Goal: Find specific page/section: Find specific page/section

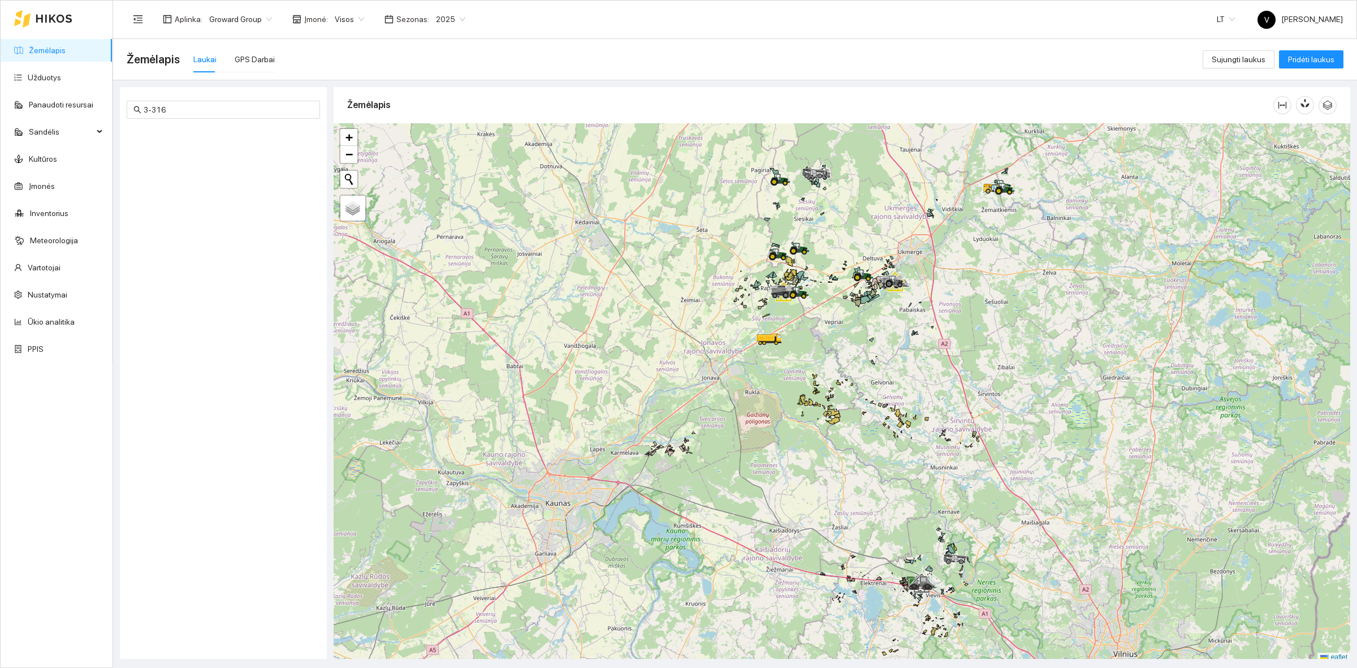
scroll to position [3, 0]
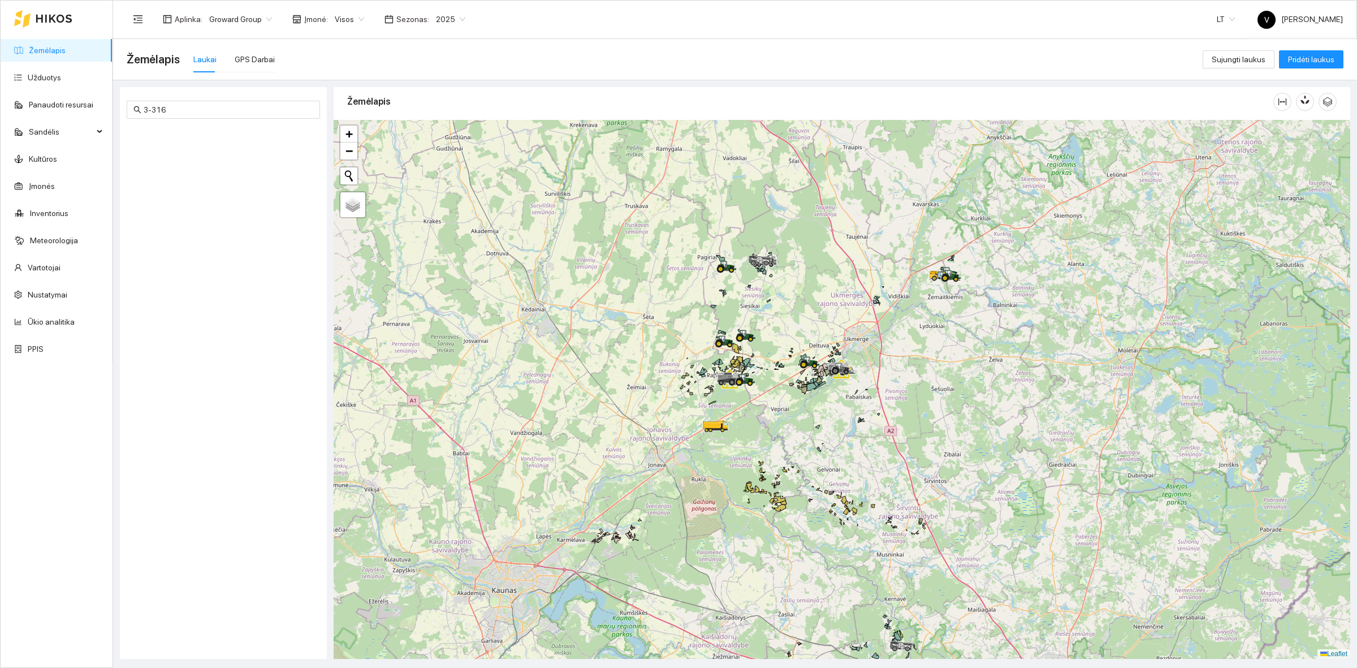
drag, startPoint x: 942, startPoint y: 320, endPoint x: 888, endPoint y: 412, distance: 106.5
click at [888, 412] on div at bounding box center [842, 389] width 1017 height 539
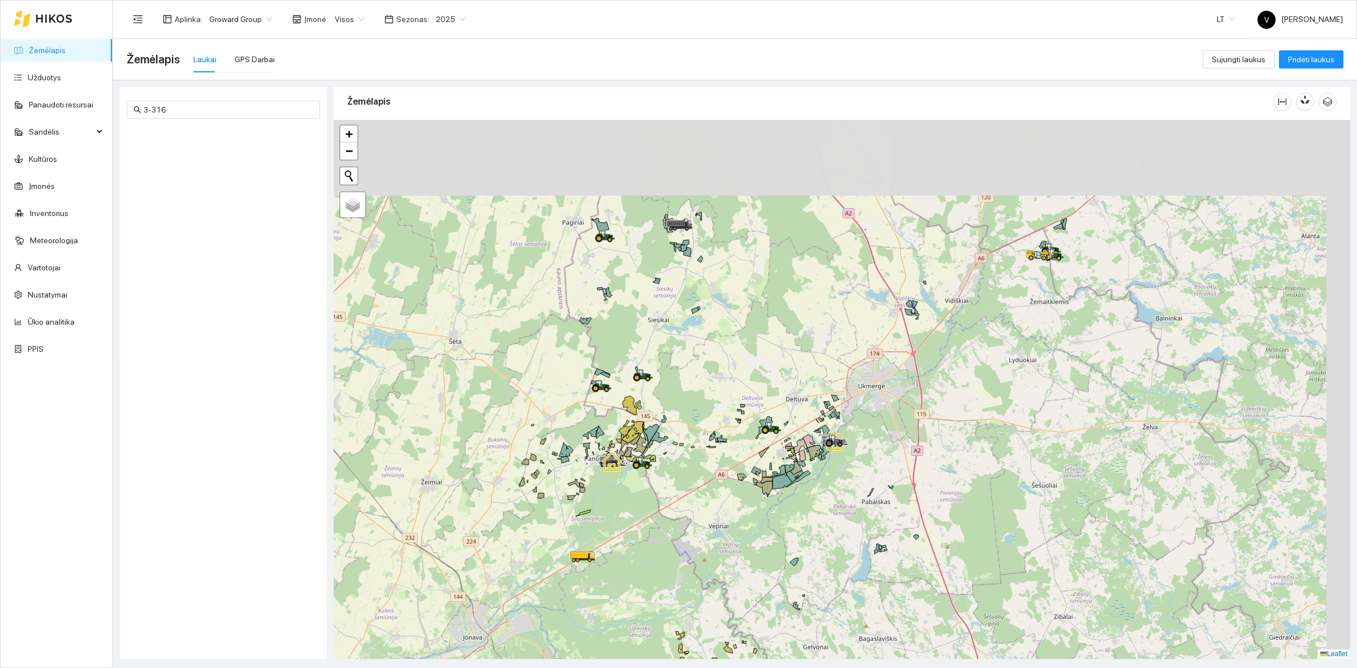
drag, startPoint x: 880, startPoint y: 343, endPoint x: 823, endPoint y: 428, distance: 102.2
click at [832, 436] on icon at bounding box center [834, 440] width 20 height 20
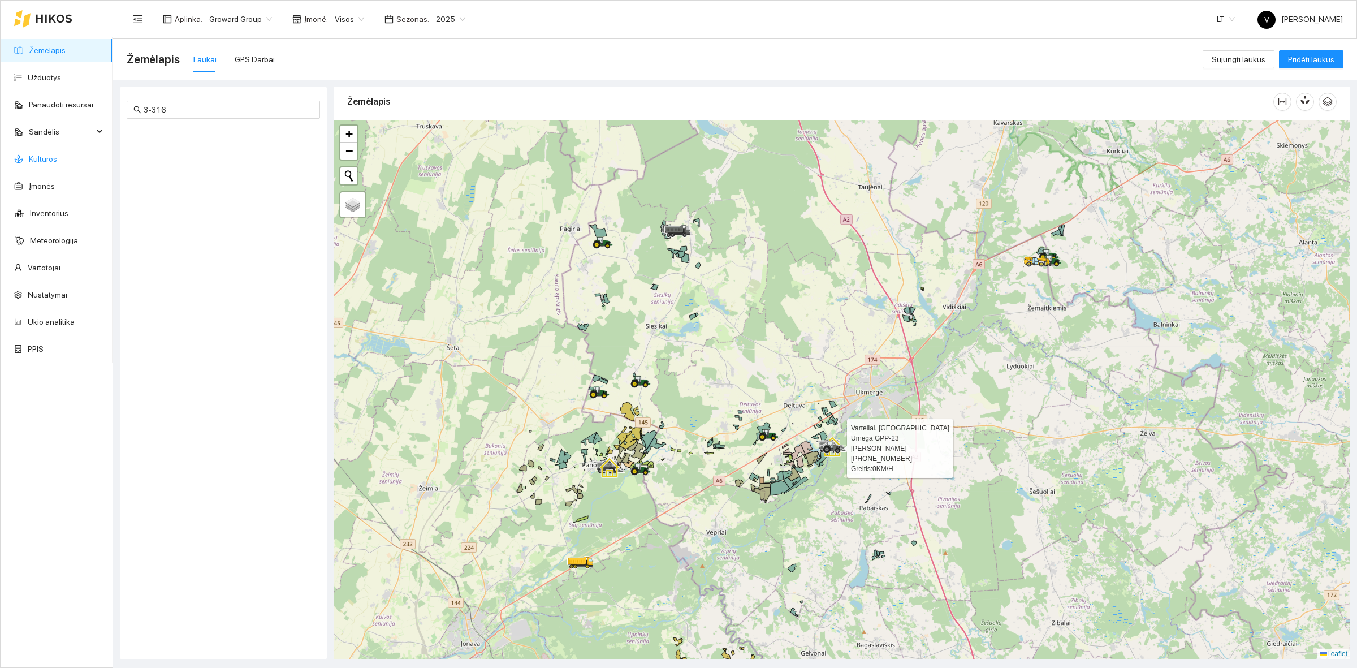
click at [57, 161] on link "Kultūros" at bounding box center [43, 158] width 28 height 9
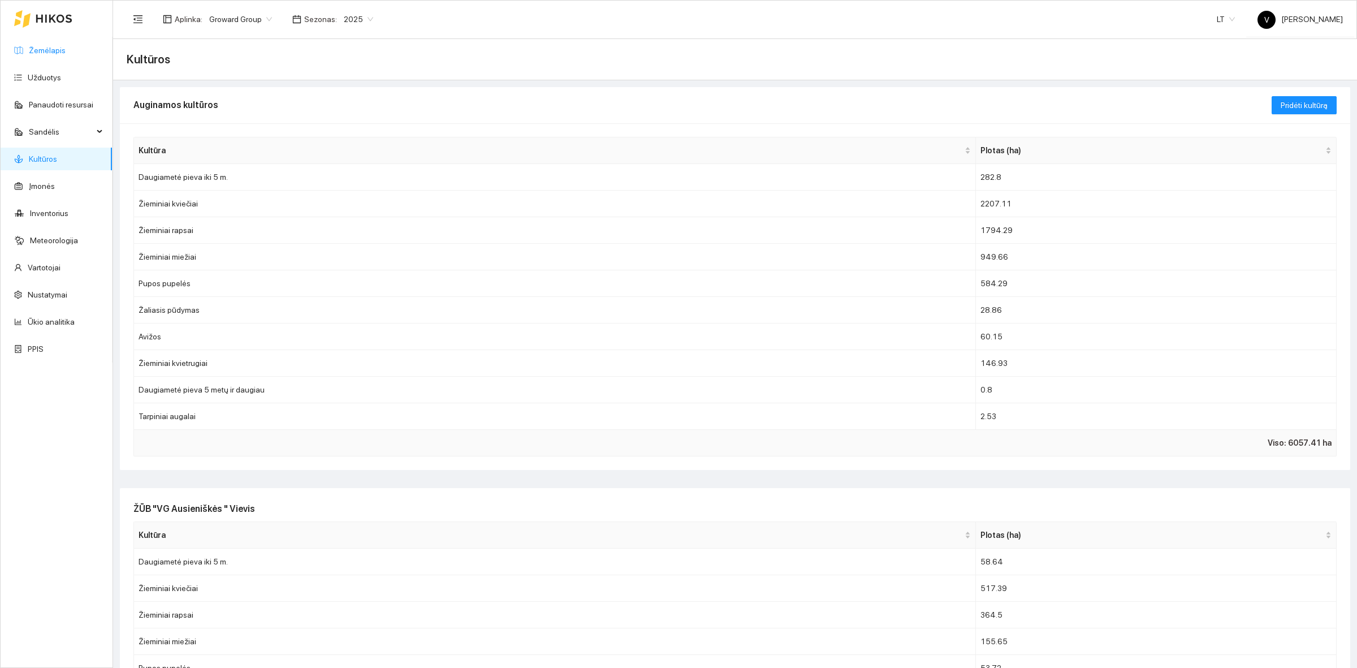
click at [49, 46] on link "Žemėlapis" at bounding box center [47, 50] width 37 height 9
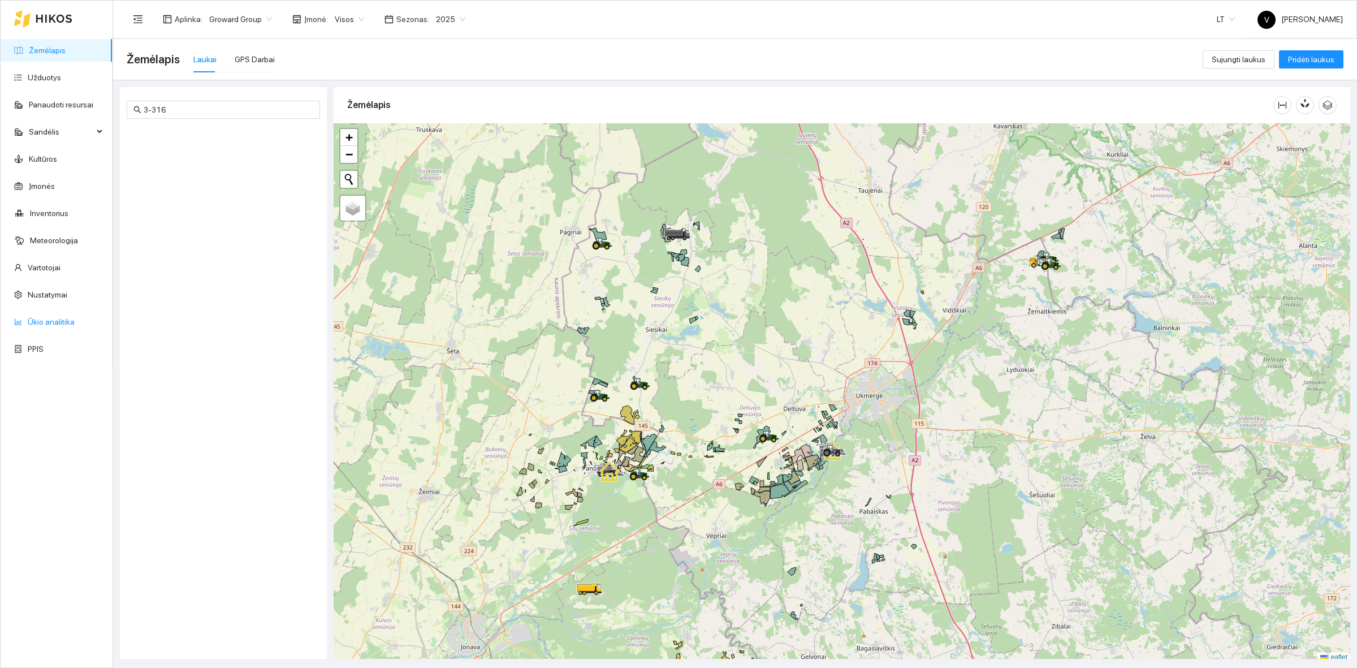
click at [51, 321] on link "Ūkio analitika" at bounding box center [51, 321] width 47 height 9
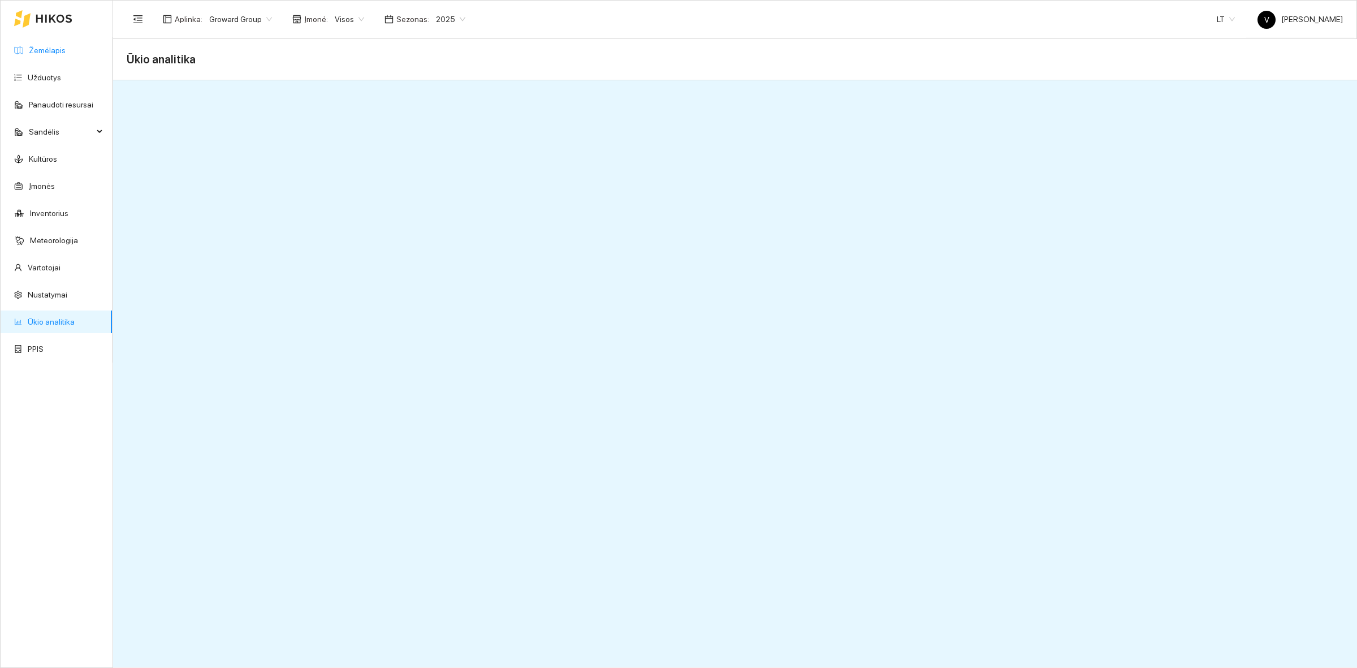
drag, startPoint x: 51, startPoint y: 36, endPoint x: 51, endPoint y: 42, distance: 6.8
click at [51, 36] on div at bounding box center [43, 19] width 58 height 36
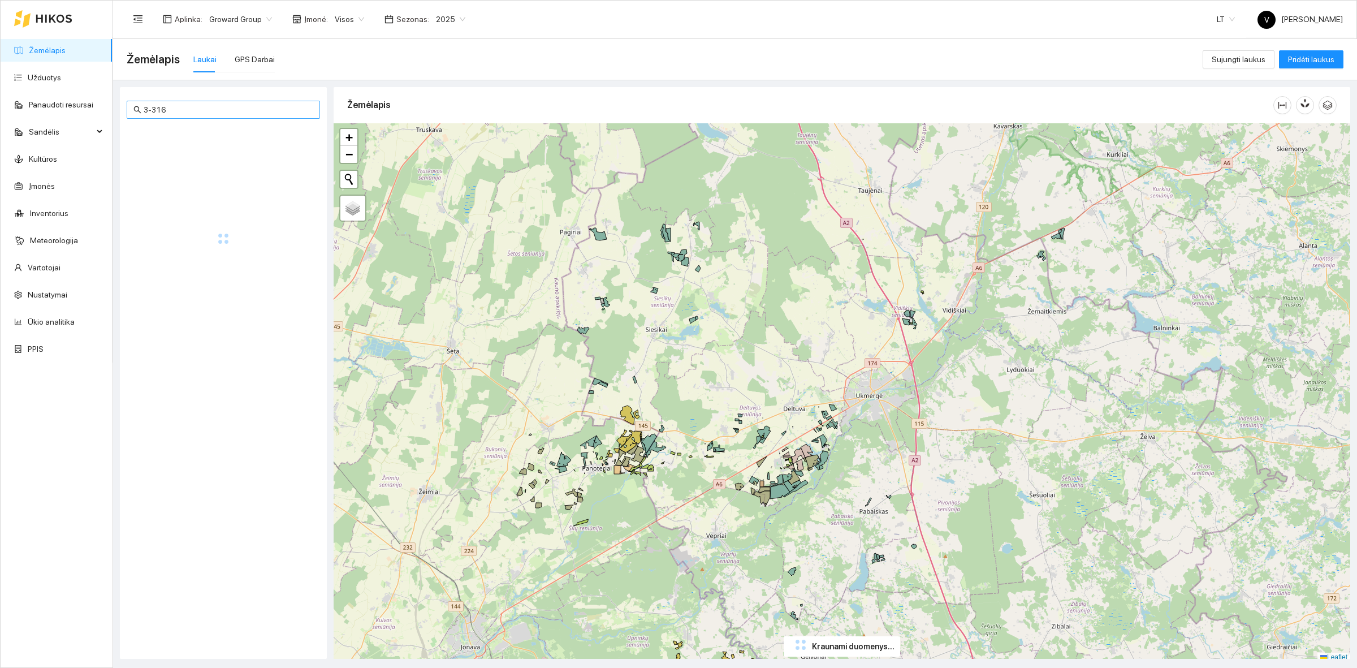
click at [174, 107] on input "3-316" at bounding box center [229, 109] width 170 height 12
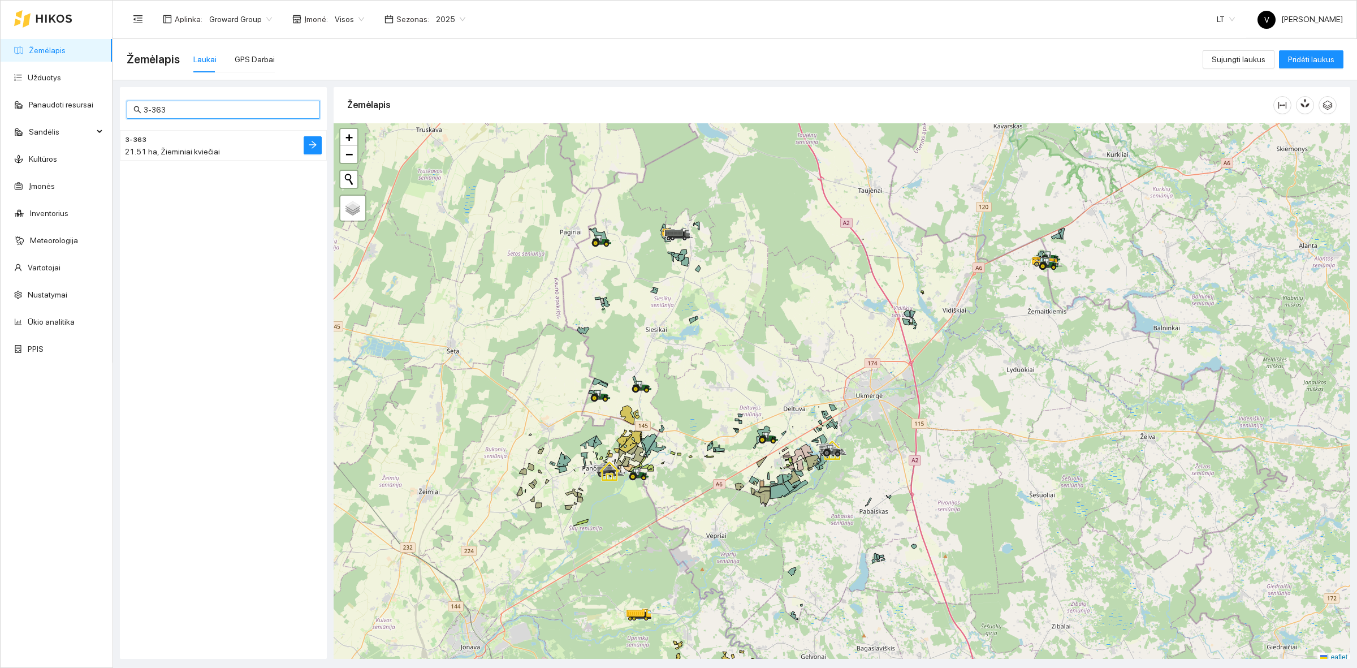
type input "3-363"
click at [191, 141] on h4 "3-363" at bounding box center [201, 139] width 152 height 12
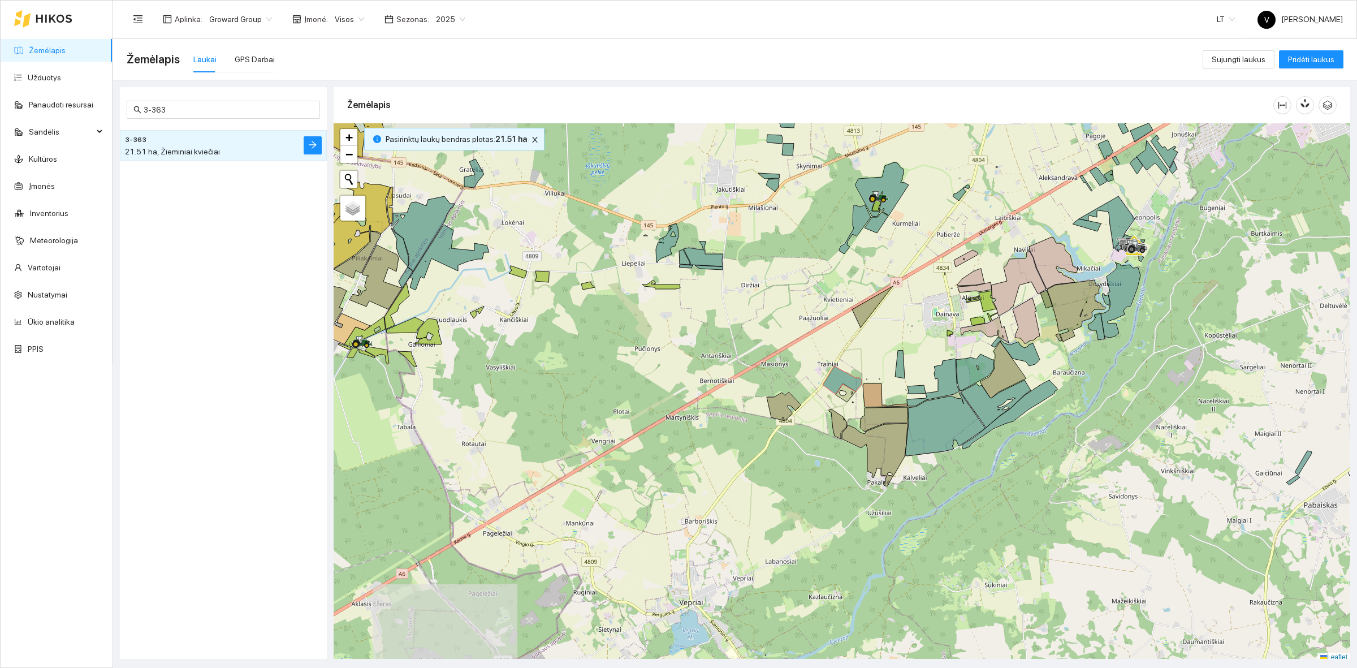
scroll to position [3, 0]
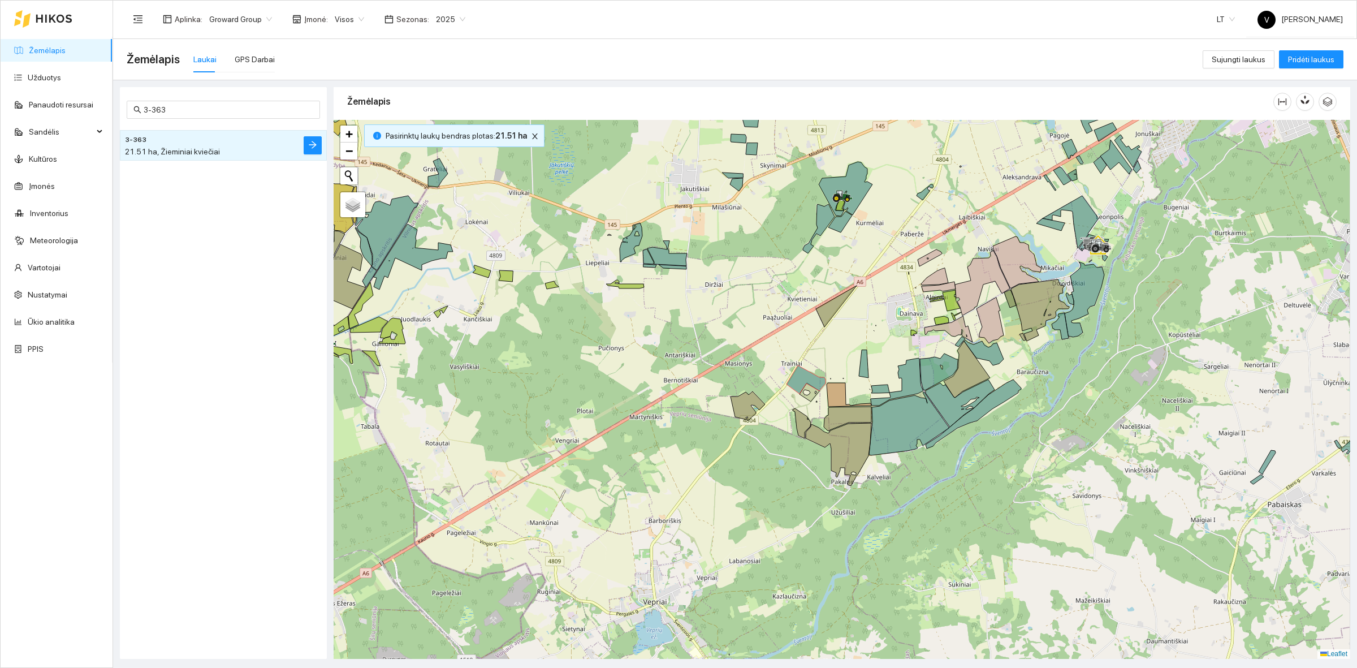
drag, startPoint x: 842, startPoint y: 382, endPoint x: 806, endPoint y: 384, distance: 36.3
click at [806, 384] on g at bounding box center [760, 394] width 1190 height 636
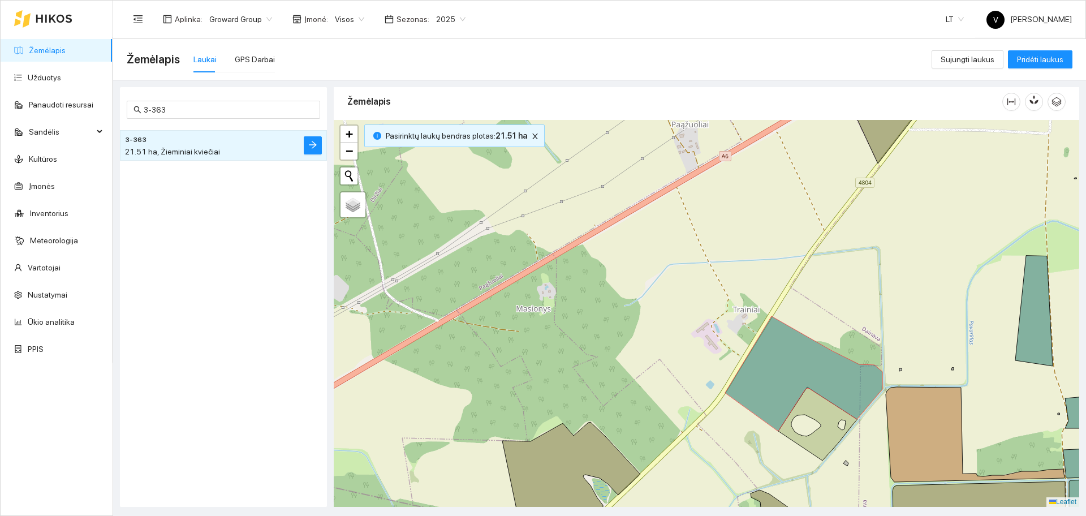
scroll to position [3, 0]
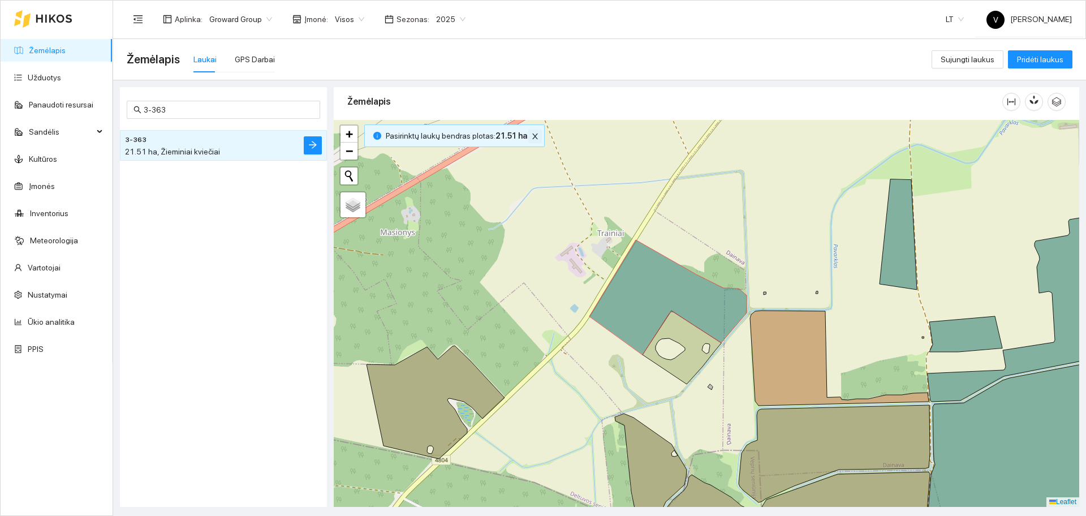
click at [532, 139] on icon "close" at bounding box center [535, 136] width 6 height 6
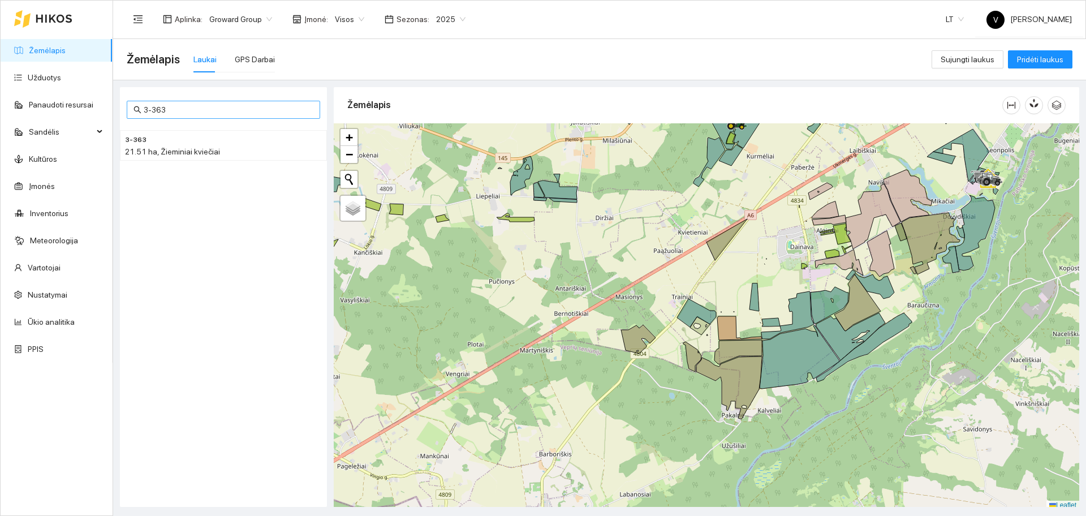
click at [174, 105] on input "3-363" at bounding box center [229, 109] width 170 height 12
click at [180, 136] on h4 "3-044" at bounding box center [201, 139] width 152 height 12
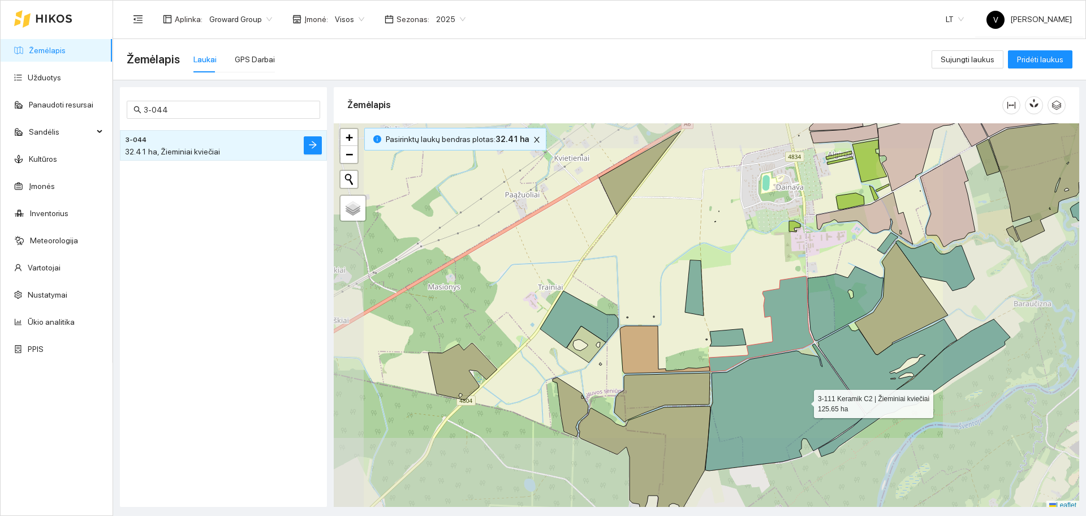
scroll to position [3, 0]
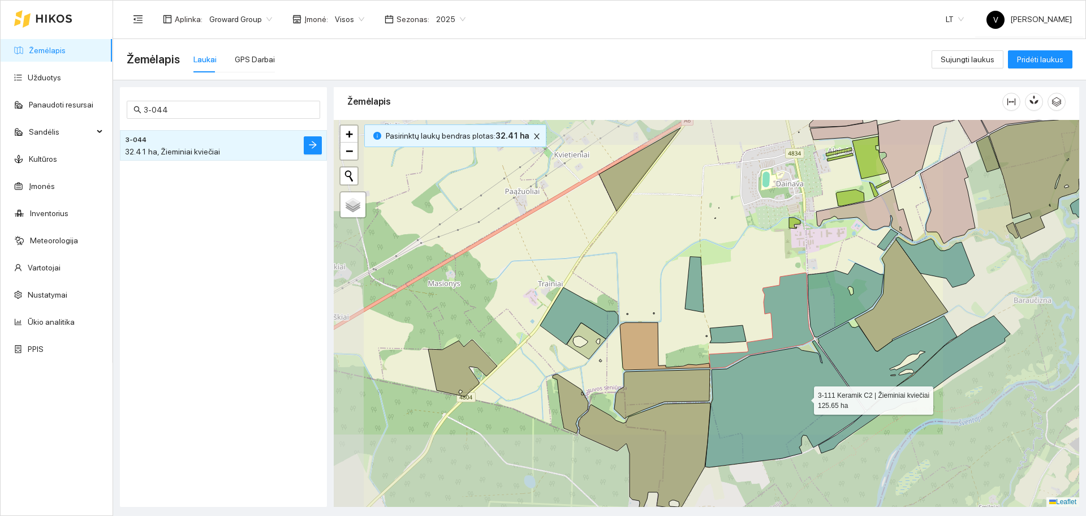
drag, startPoint x: 811, startPoint y: 397, endPoint x: 753, endPoint y: 387, distance: 59.7
click at [759, 401] on icon at bounding box center [784, 403] width 159 height 127
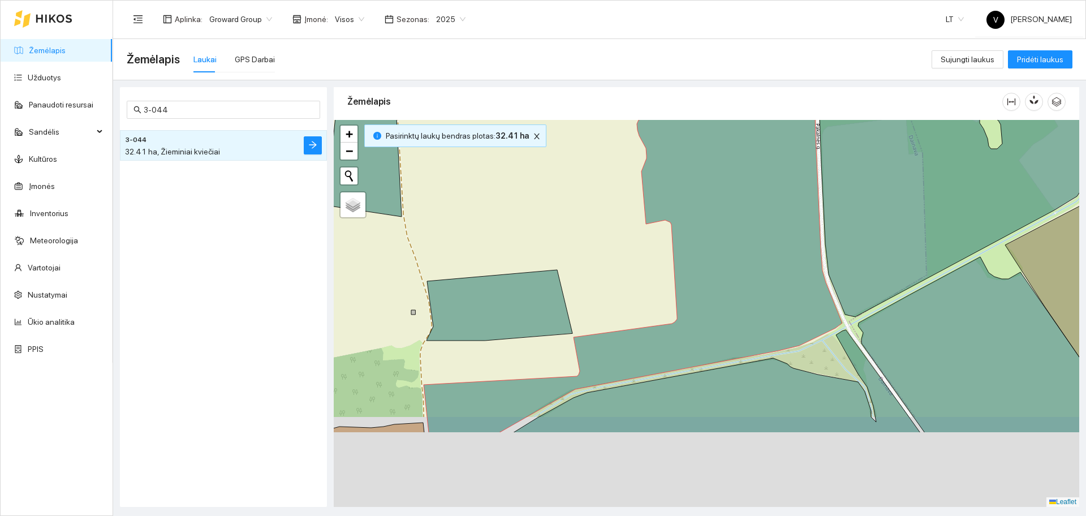
drag, startPoint x: 640, startPoint y: 370, endPoint x: 630, endPoint y: 245, distance: 124.8
click at [630, 245] on div at bounding box center [706, 313] width 745 height 387
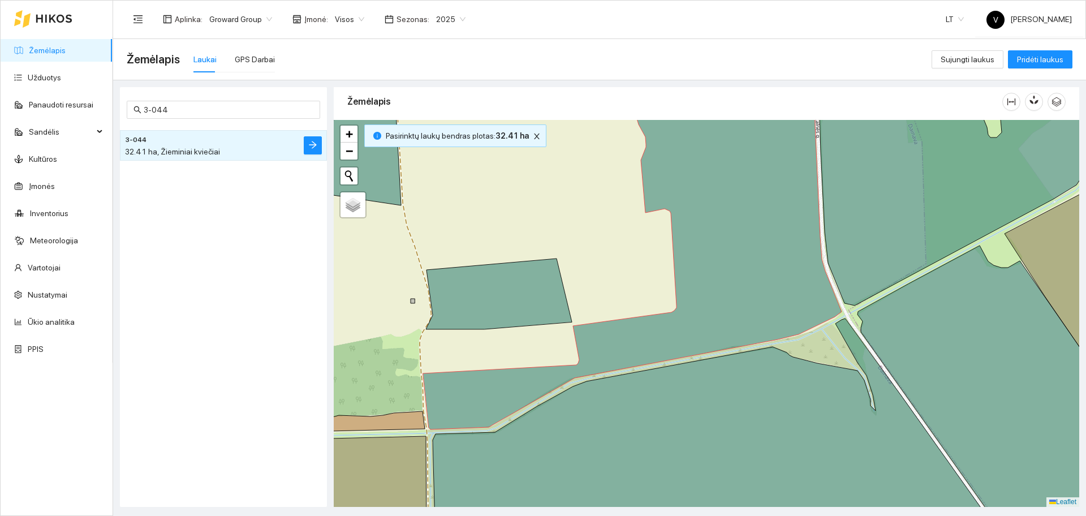
click at [429, 16] on div "2025" at bounding box center [450, 19] width 43 height 18
click at [439, 149] on div "2026" at bounding box center [441, 150] width 29 height 12
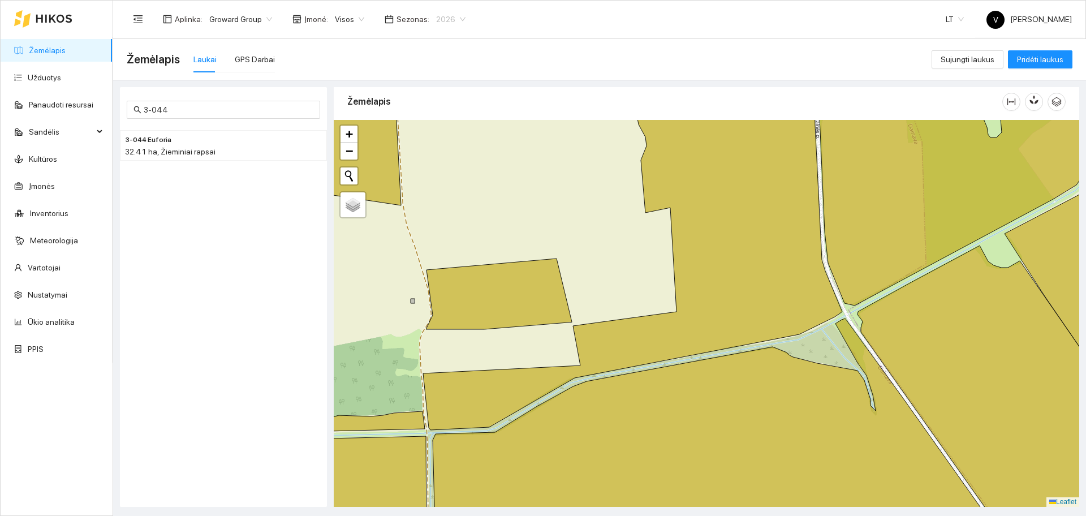
click at [436, 20] on span "2026" at bounding box center [450, 19] width 29 height 17
click at [442, 115] on div "2024" at bounding box center [441, 113] width 29 height 12
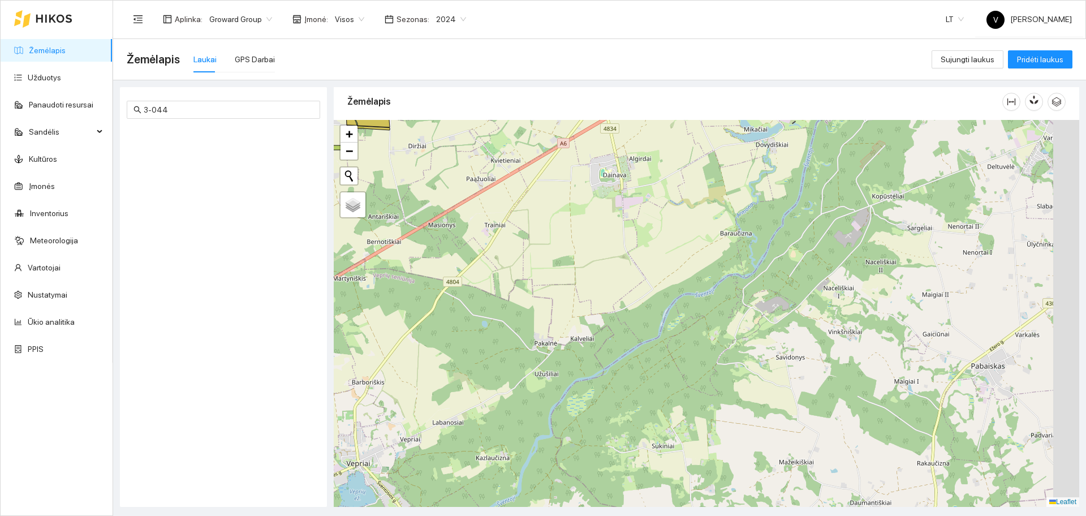
drag, startPoint x: 643, startPoint y: 262, endPoint x: 636, endPoint y: 276, distance: 15.4
click at [636, 276] on div at bounding box center [706, 313] width 745 height 387
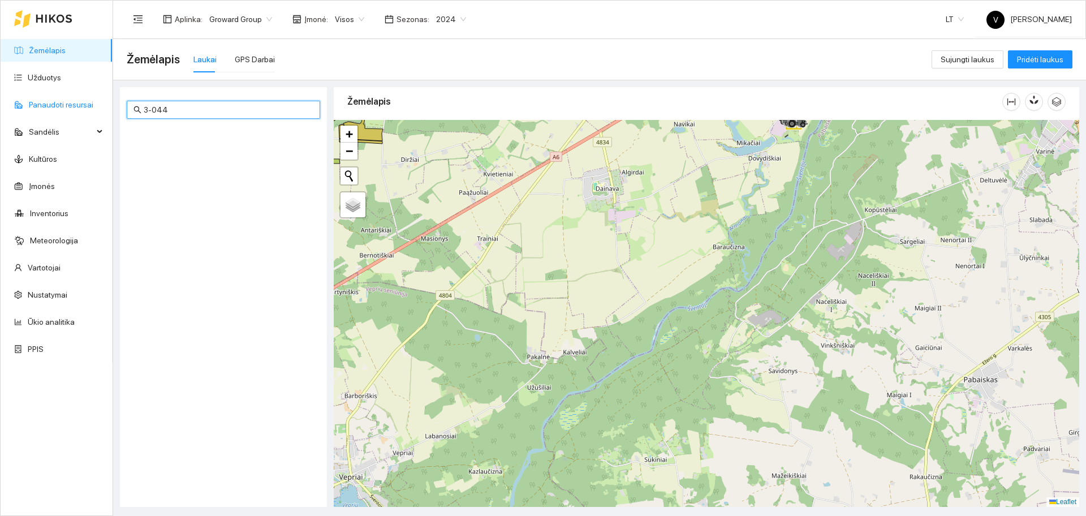
drag, startPoint x: 193, startPoint y: 109, endPoint x: 98, endPoint y: 96, distance: 95.3
click at [103, 108] on section "Žemėlapis Užduotys Panaudoti resursai Sandėlis Kultūros Įmonės Inventorius Mete…" at bounding box center [543, 258] width 1086 height 516
type input "3-363"
click at [181, 113] on input "3-363" at bounding box center [229, 109] width 170 height 12
drag, startPoint x: 451, startPoint y: 18, endPoint x: 462, endPoint y: 28, distance: 16.0
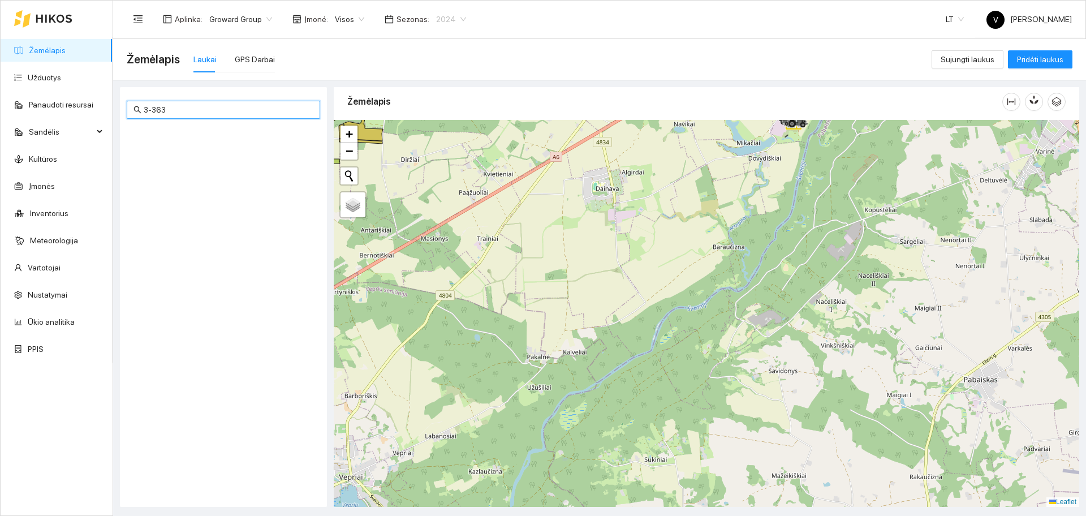
click at [452, 17] on span "2024" at bounding box center [451, 19] width 30 height 17
click at [439, 127] on div "2025" at bounding box center [441, 132] width 29 height 12
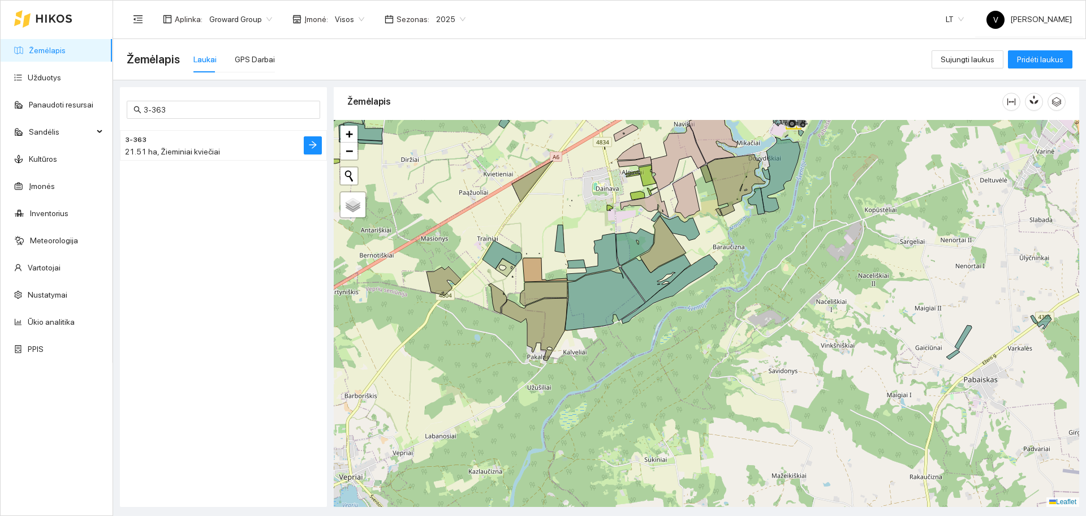
click at [170, 144] on h4 "3-363" at bounding box center [201, 139] width 152 height 12
